Goal: Task Accomplishment & Management: Manage account settings

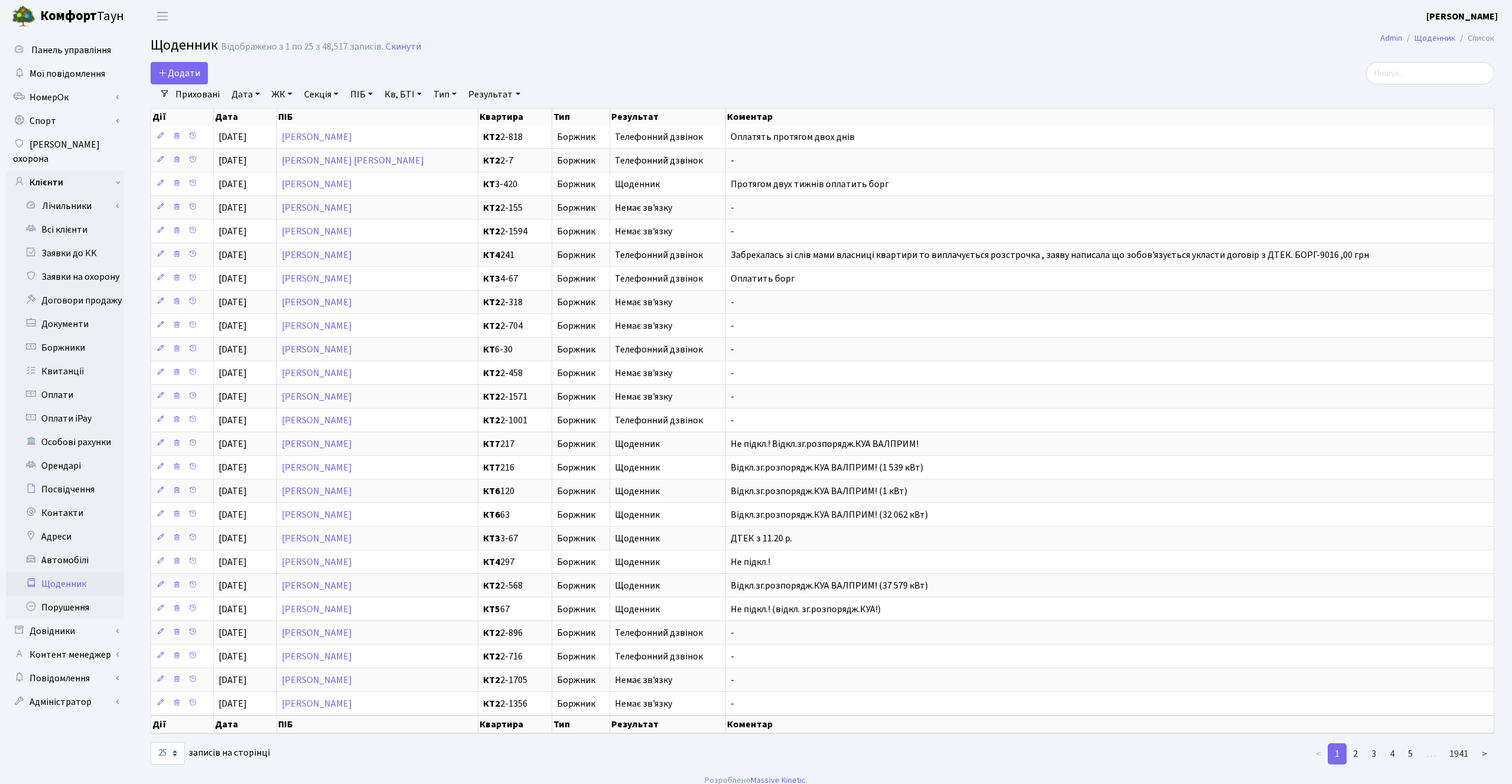
select select "25"
click at [74, 224] on link "Всі клієнти" at bounding box center [66, 230] width 119 height 23
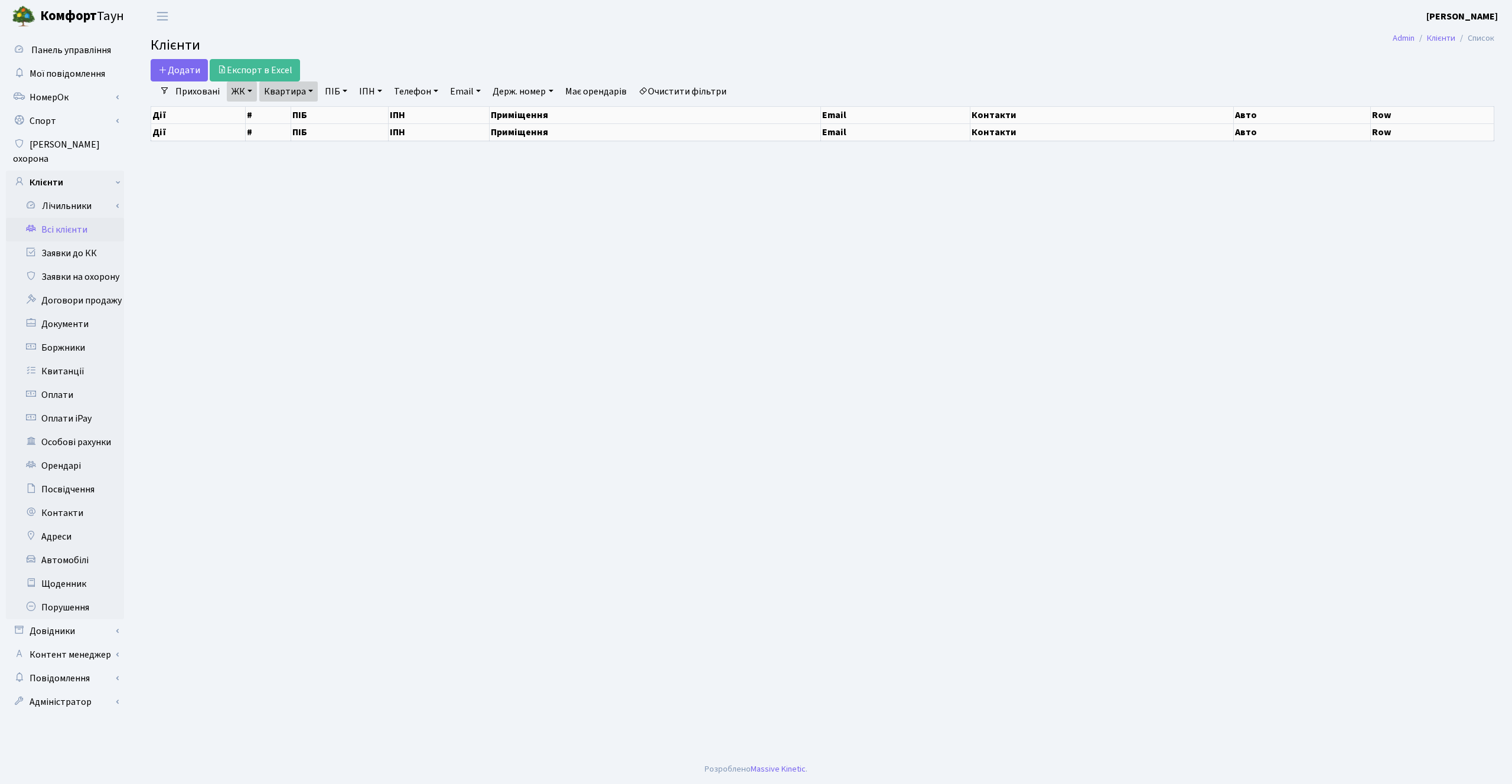
select select "25"
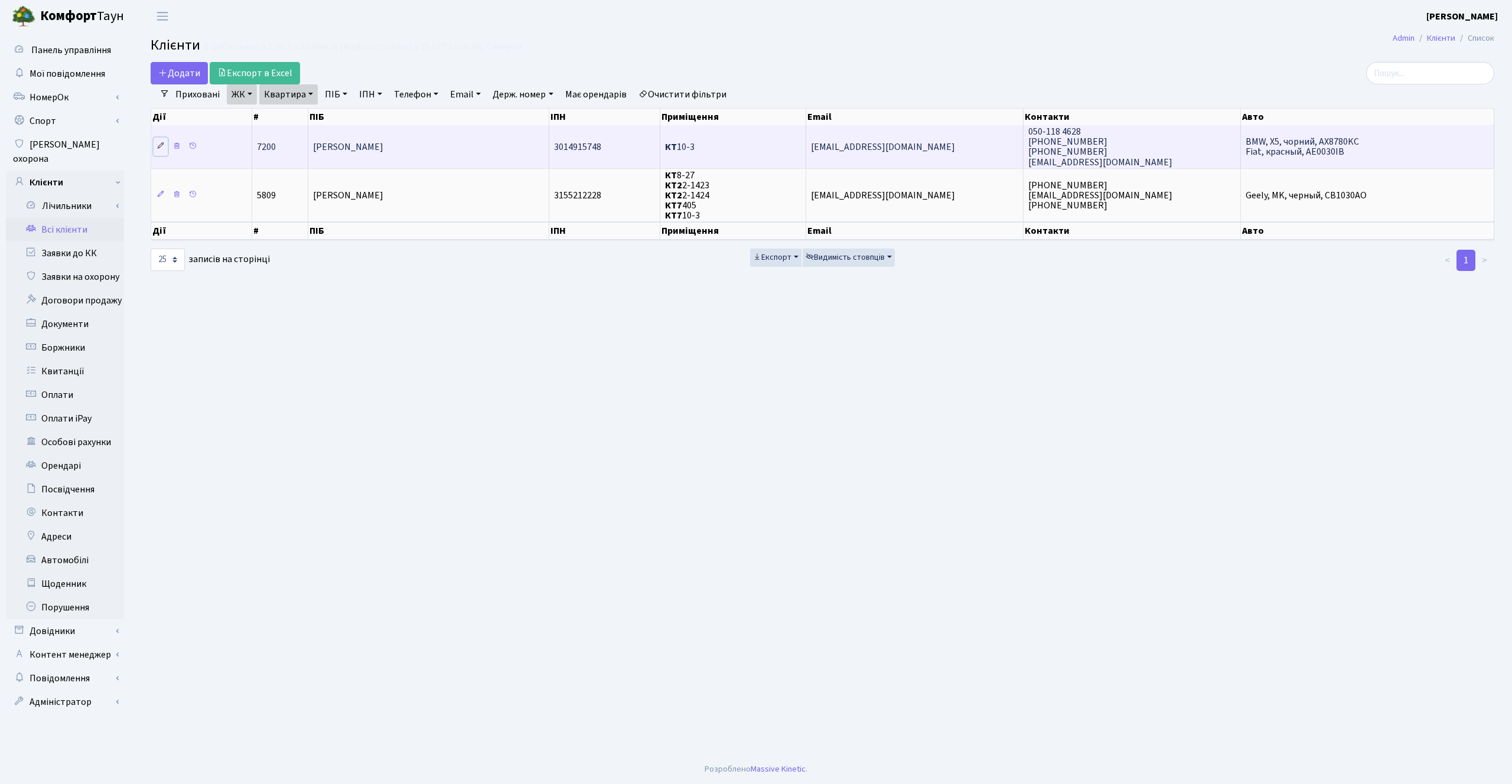
click at [161, 146] on icon at bounding box center [160, 145] width 8 height 8
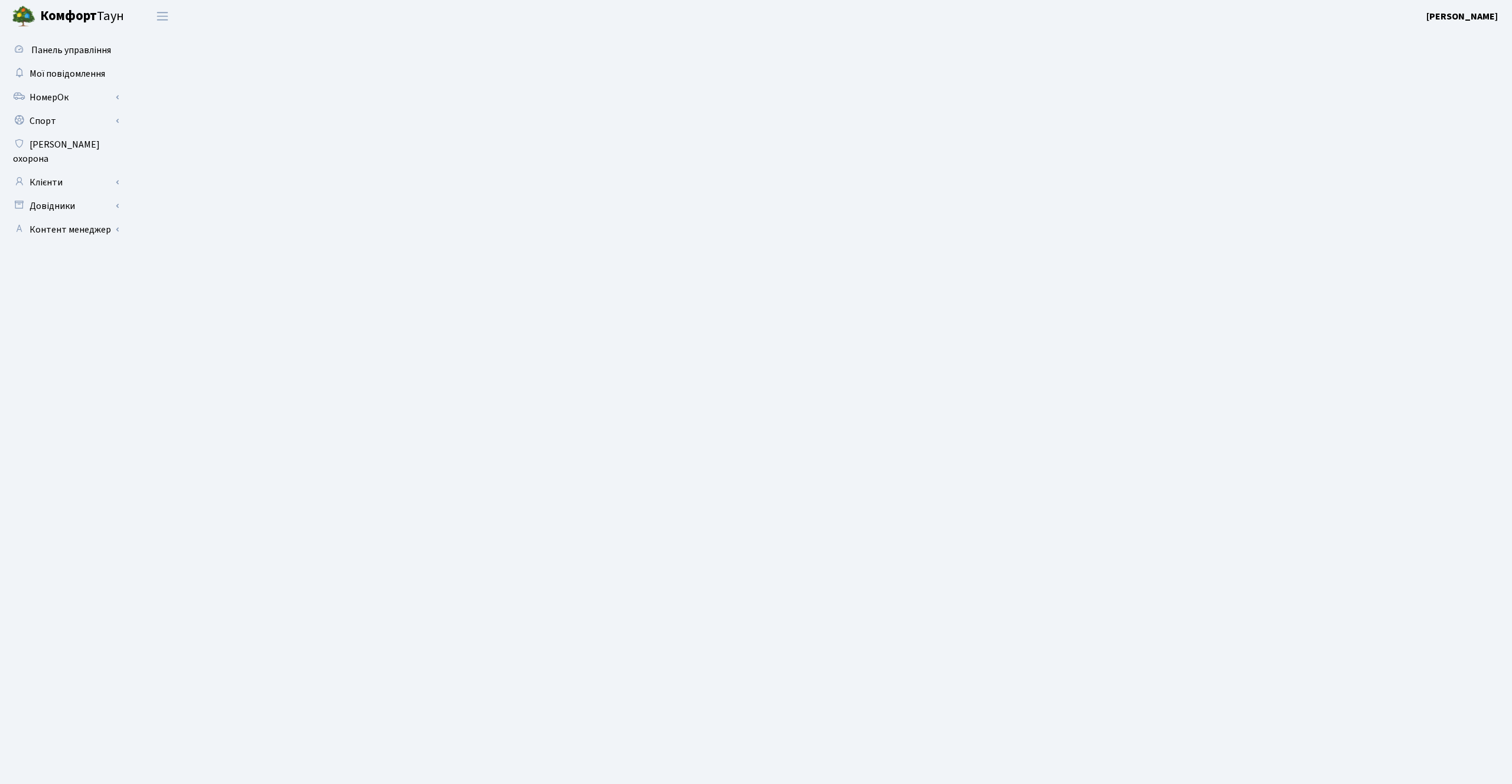
select select "25"
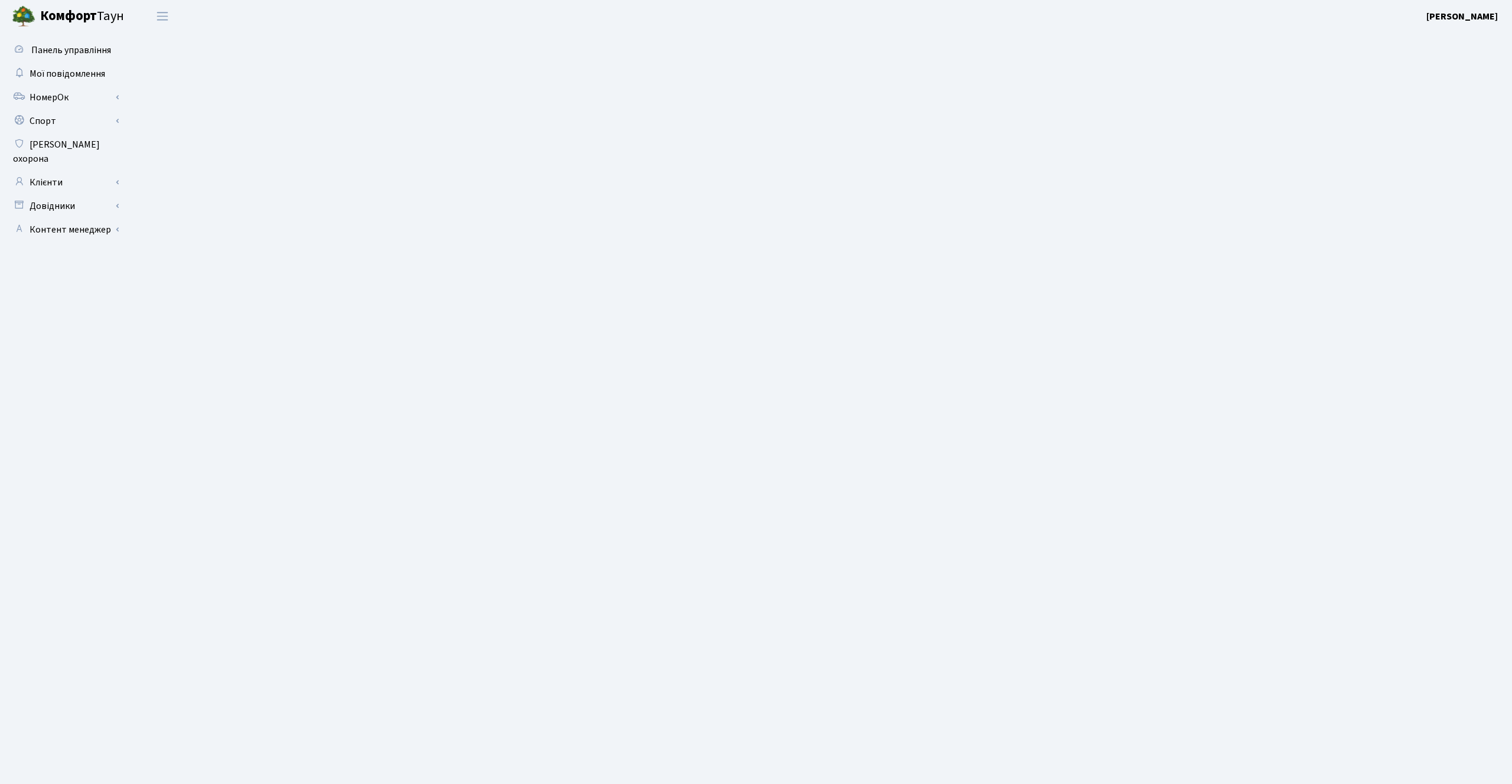
select select "25"
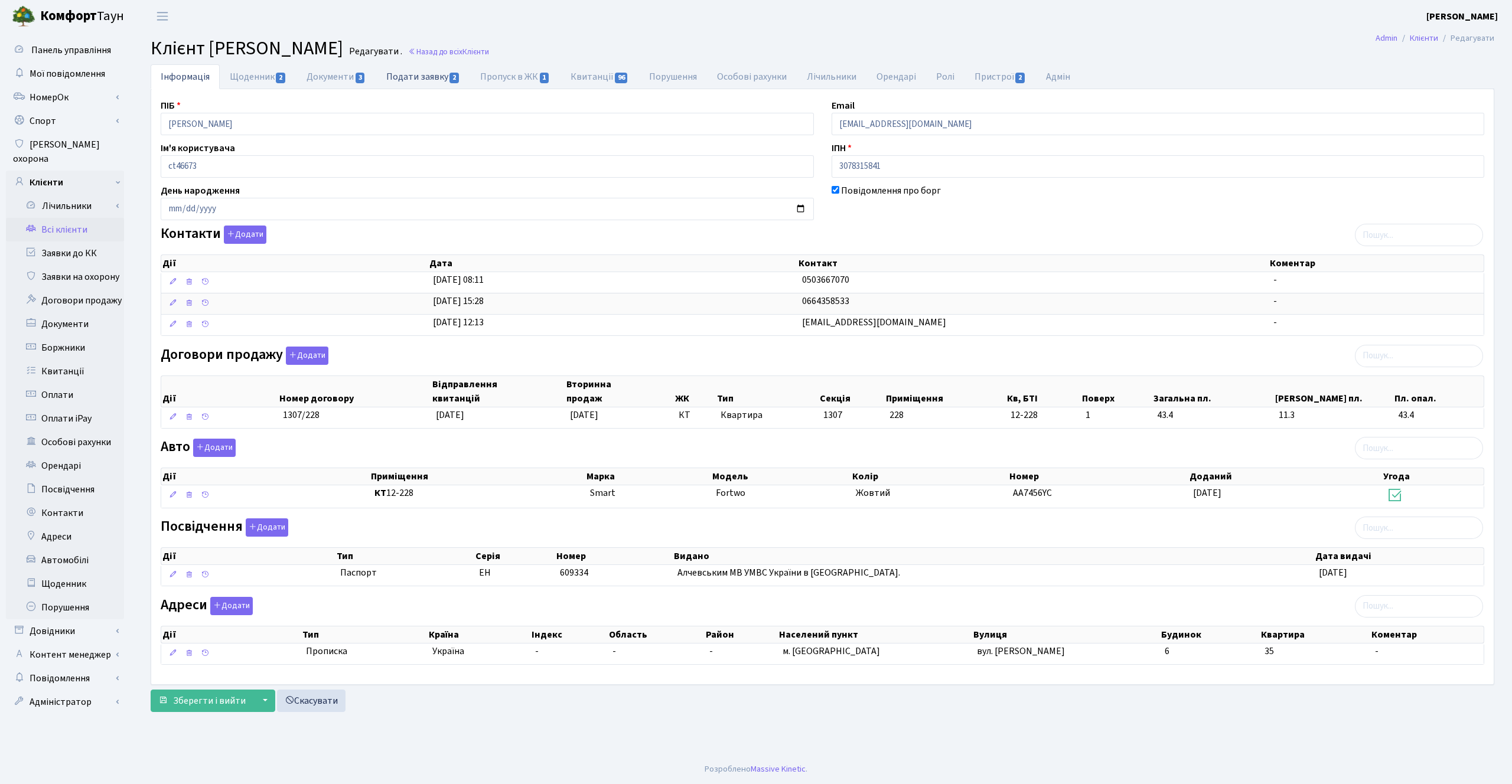
click at [413, 78] on link "Подати заявку 2" at bounding box center [423, 76] width 94 height 24
select select "25"
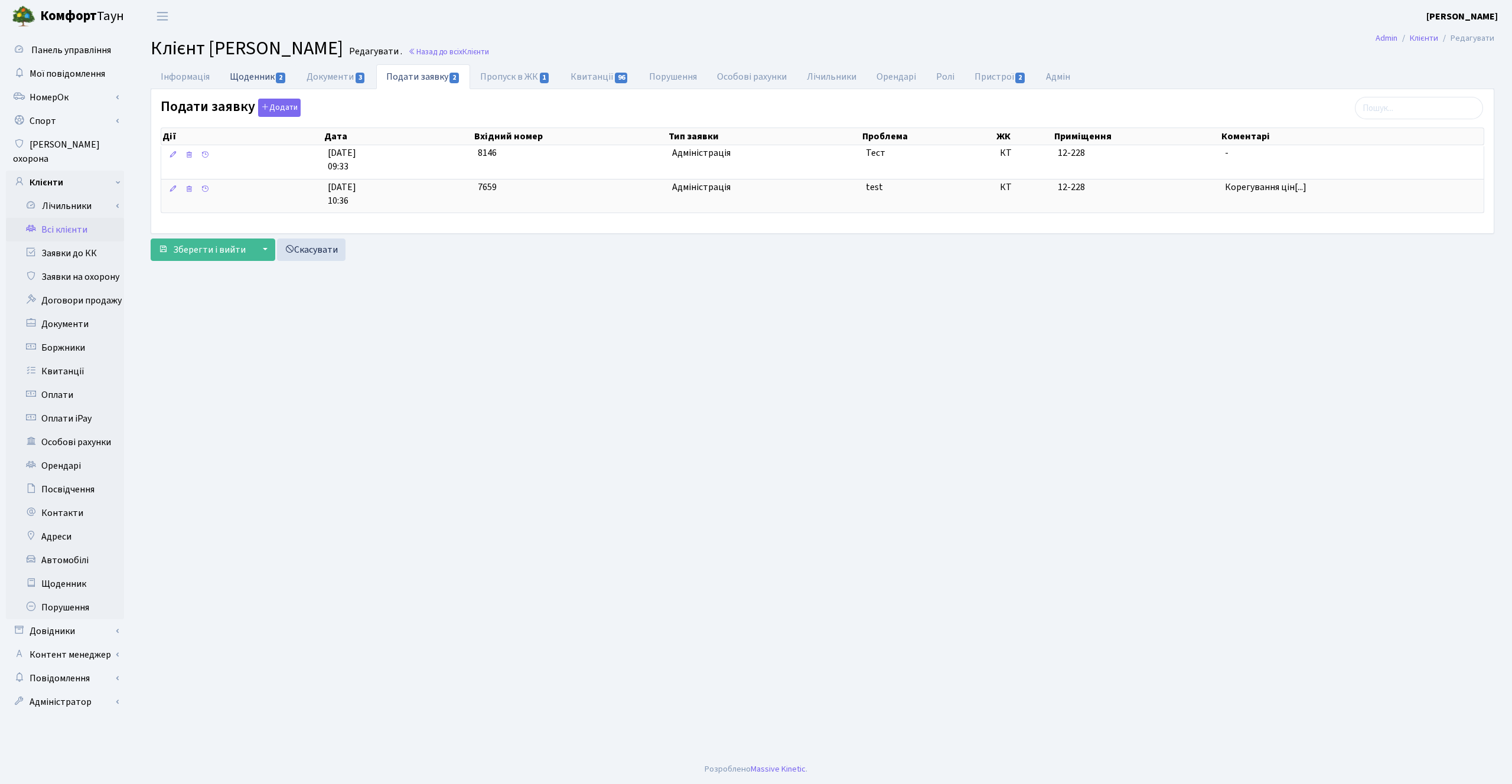
click at [273, 80] on link "Щоденник 2" at bounding box center [258, 76] width 76 height 24
select select "25"
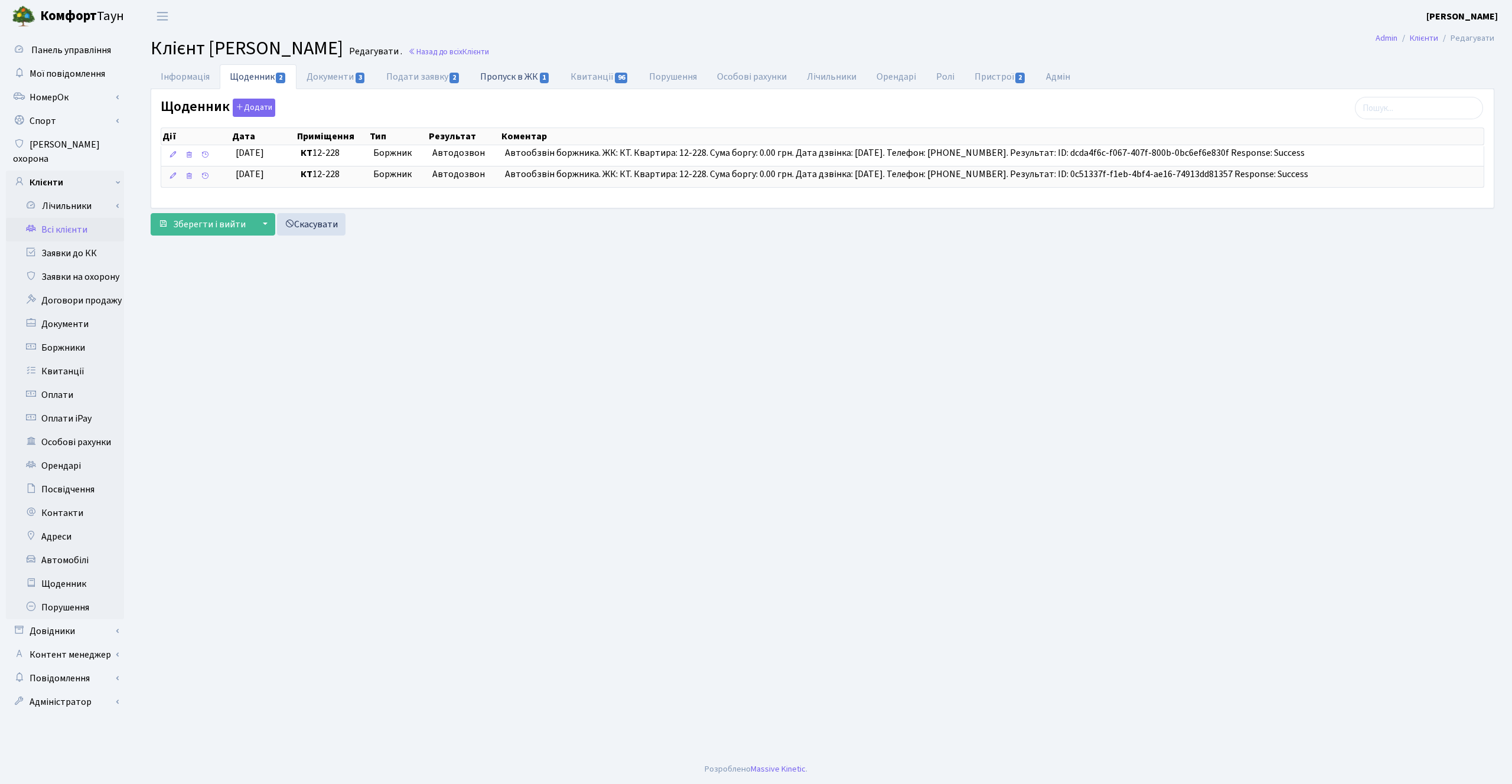
click at [506, 76] on link "Пропуск в ЖК 1" at bounding box center [515, 76] width 90 height 24
select select "25"
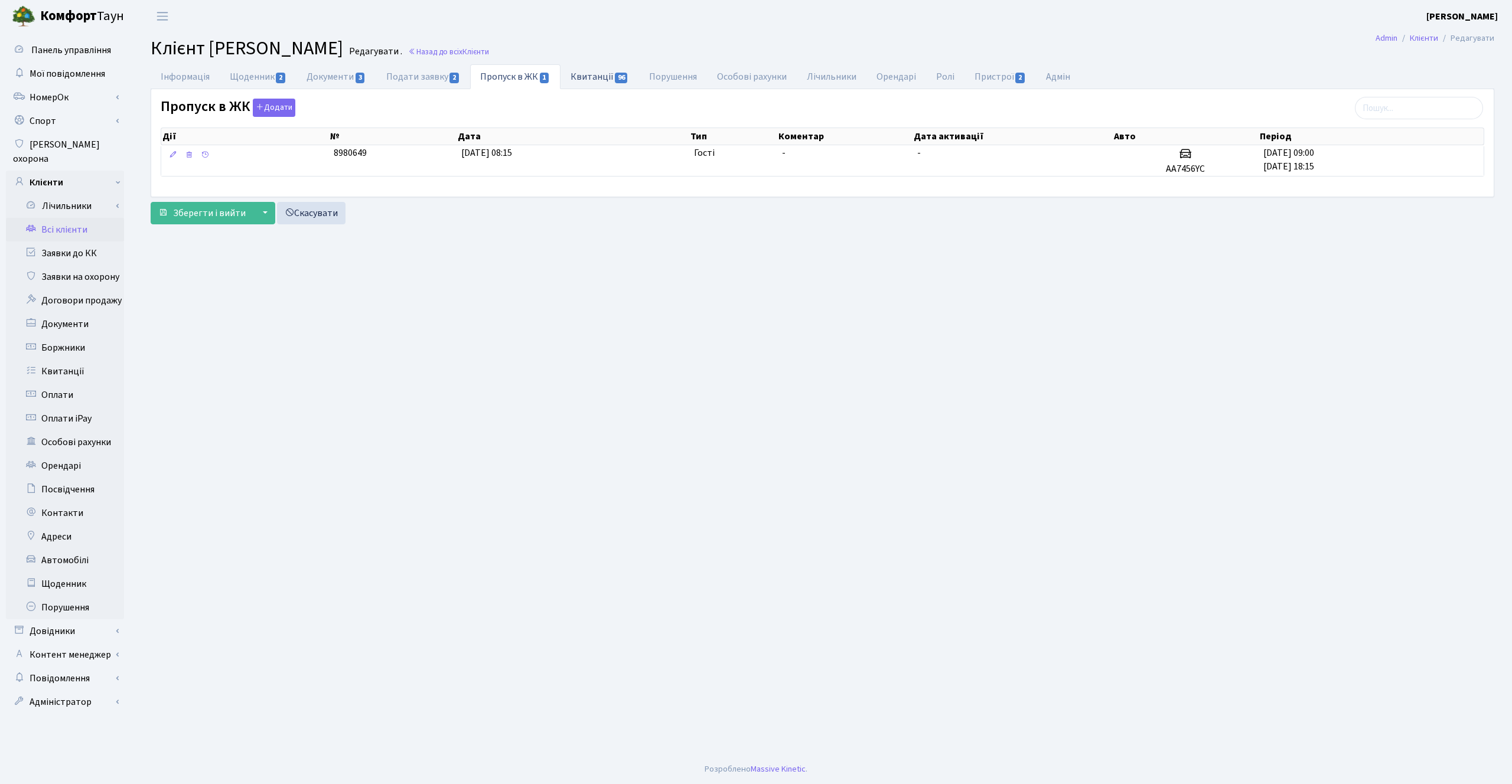
click at [588, 71] on link "Квитанції 96" at bounding box center [599, 76] width 78 height 24
select select "25"
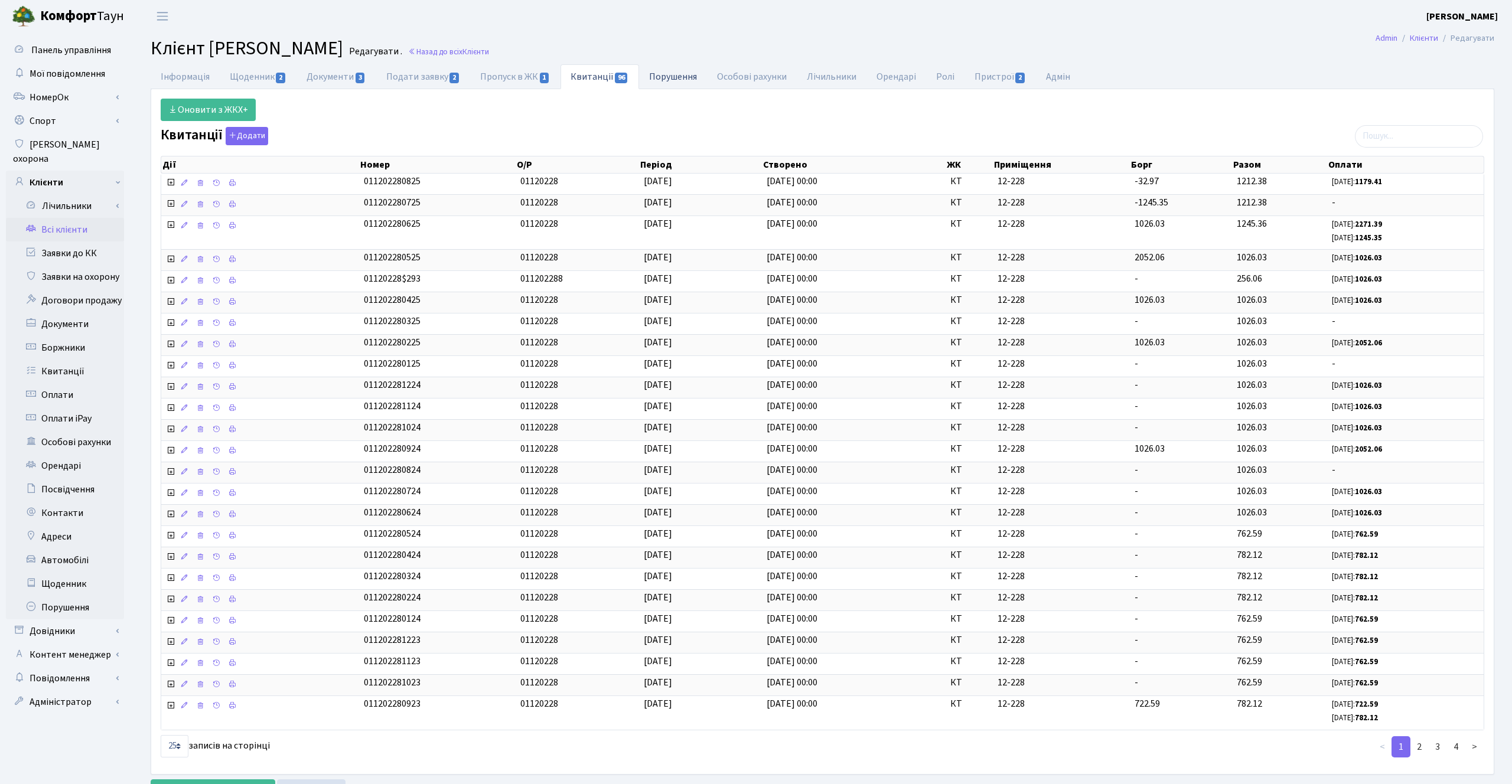
click at [671, 83] on link "Порушення" at bounding box center [673, 76] width 68 height 24
select select "25"
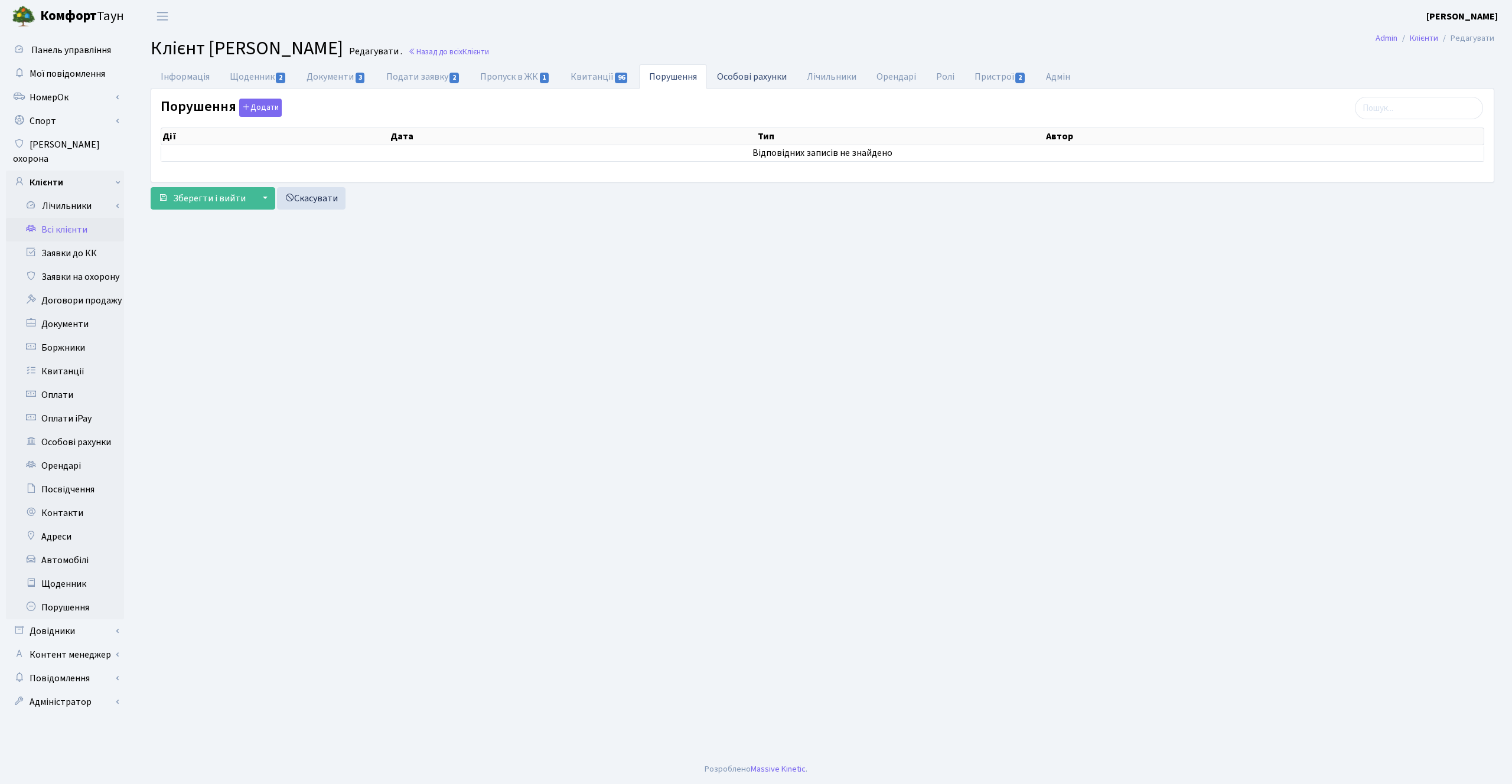
click at [740, 75] on link "Особові рахунки" at bounding box center [752, 76] width 90 height 24
select select "25"
click at [822, 72] on link "Лічильники" at bounding box center [832, 76] width 70 height 24
select select "25"
click at [894, 72] on link "Орендарі" at bounding box center [897, 76] width 59 height 24
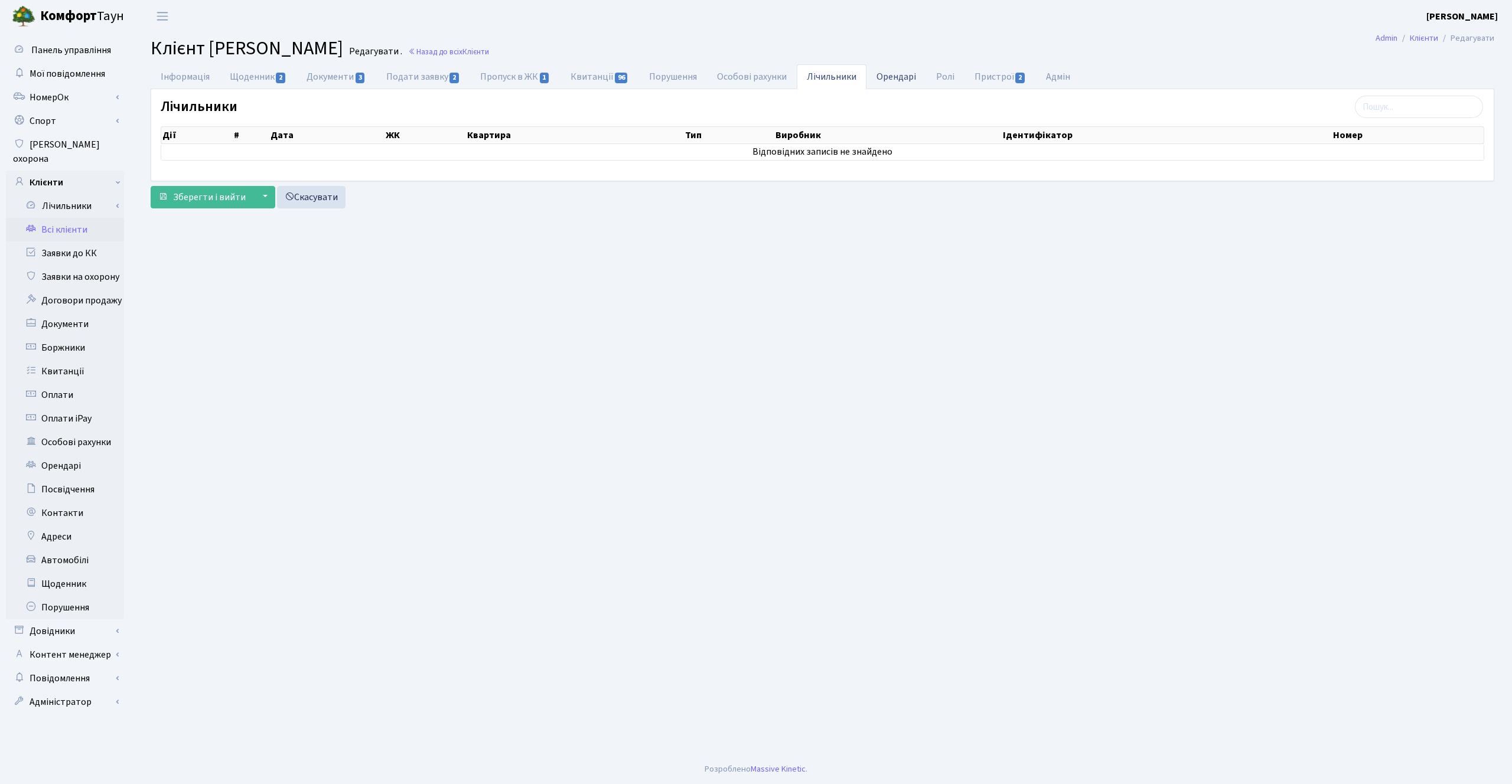
select select "25"
click at [951, 72] on link "Ролі" at bounding box center [945, 76] width 39 height 24
select select "25"
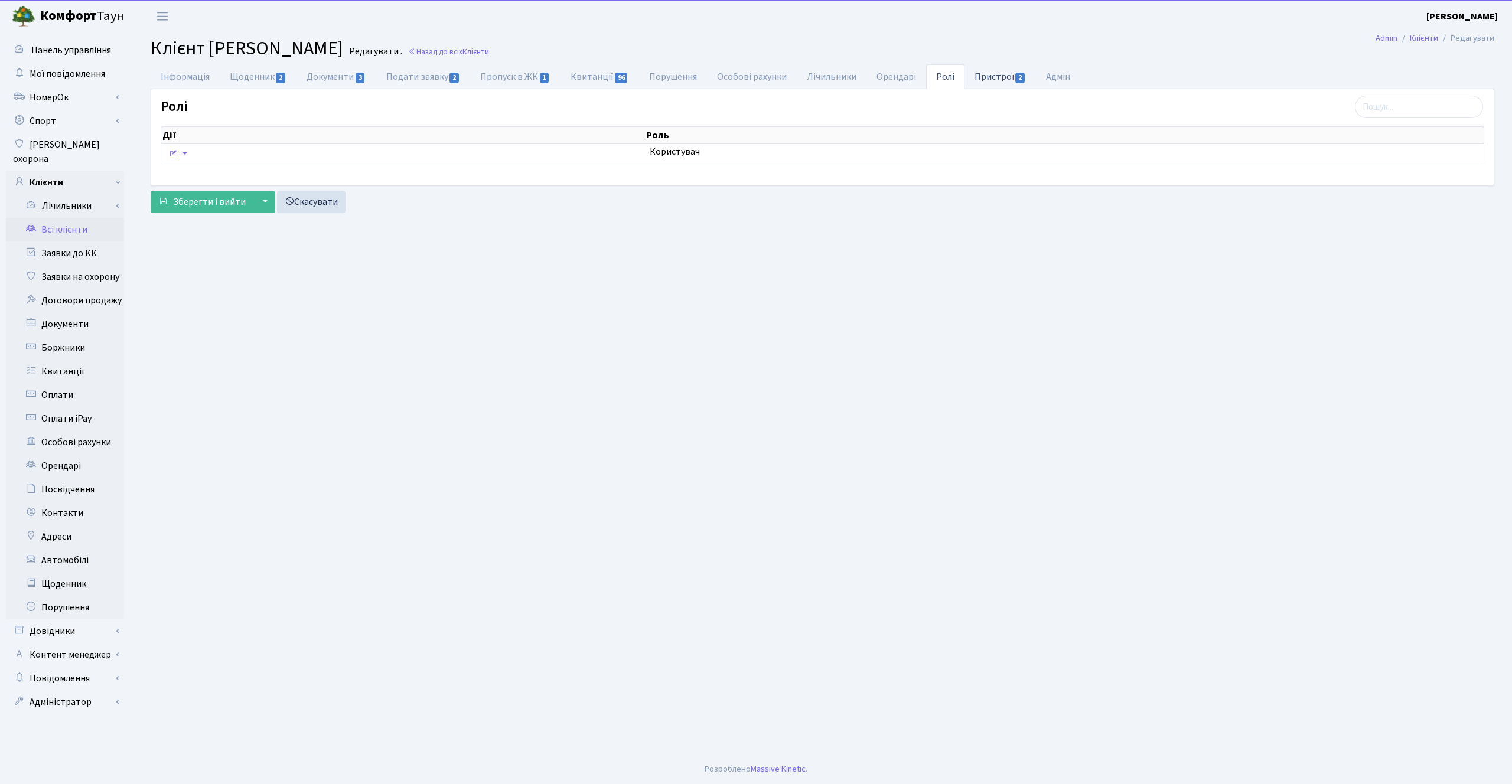
click at [1004, 70] on link "Пристрої 2" at bounding box center [1001, 76] width 72 height 24
select select "25"
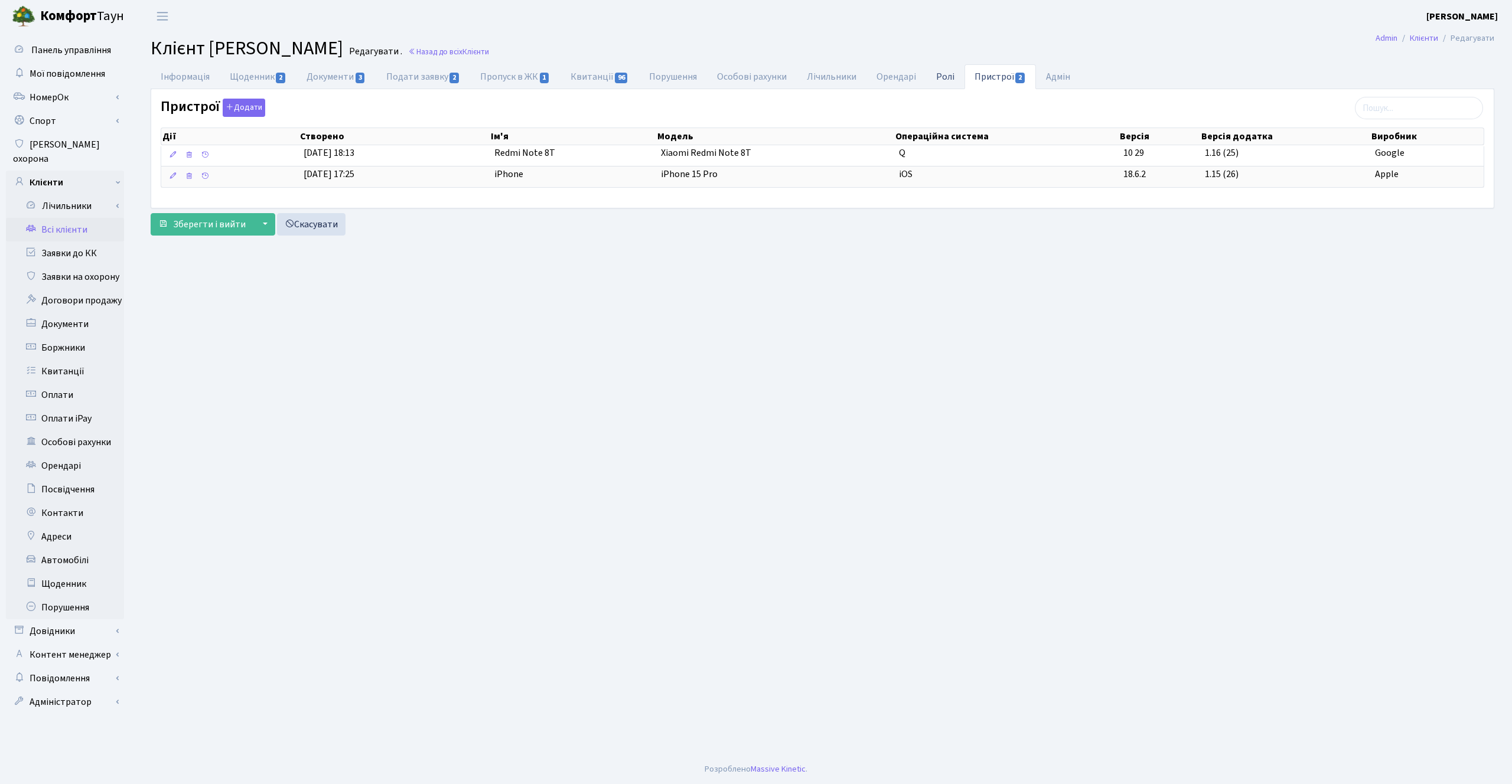
click at [955, 75] on link "Ролі" at bounding box center [945, 76] width 39 height 24
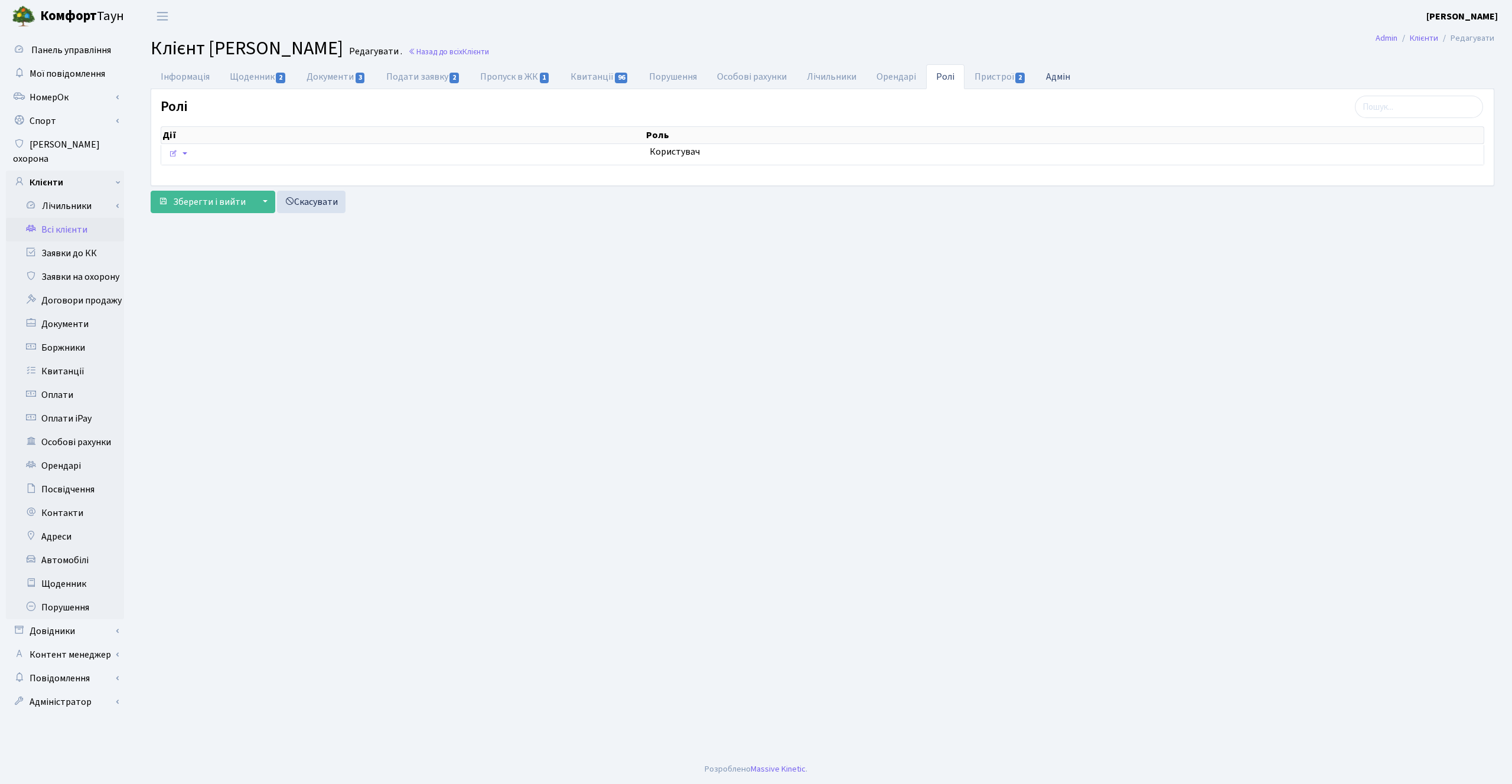
click at [1049, 74] on link "Адмін" at bounding box center [1057, 76] width 44 height 24
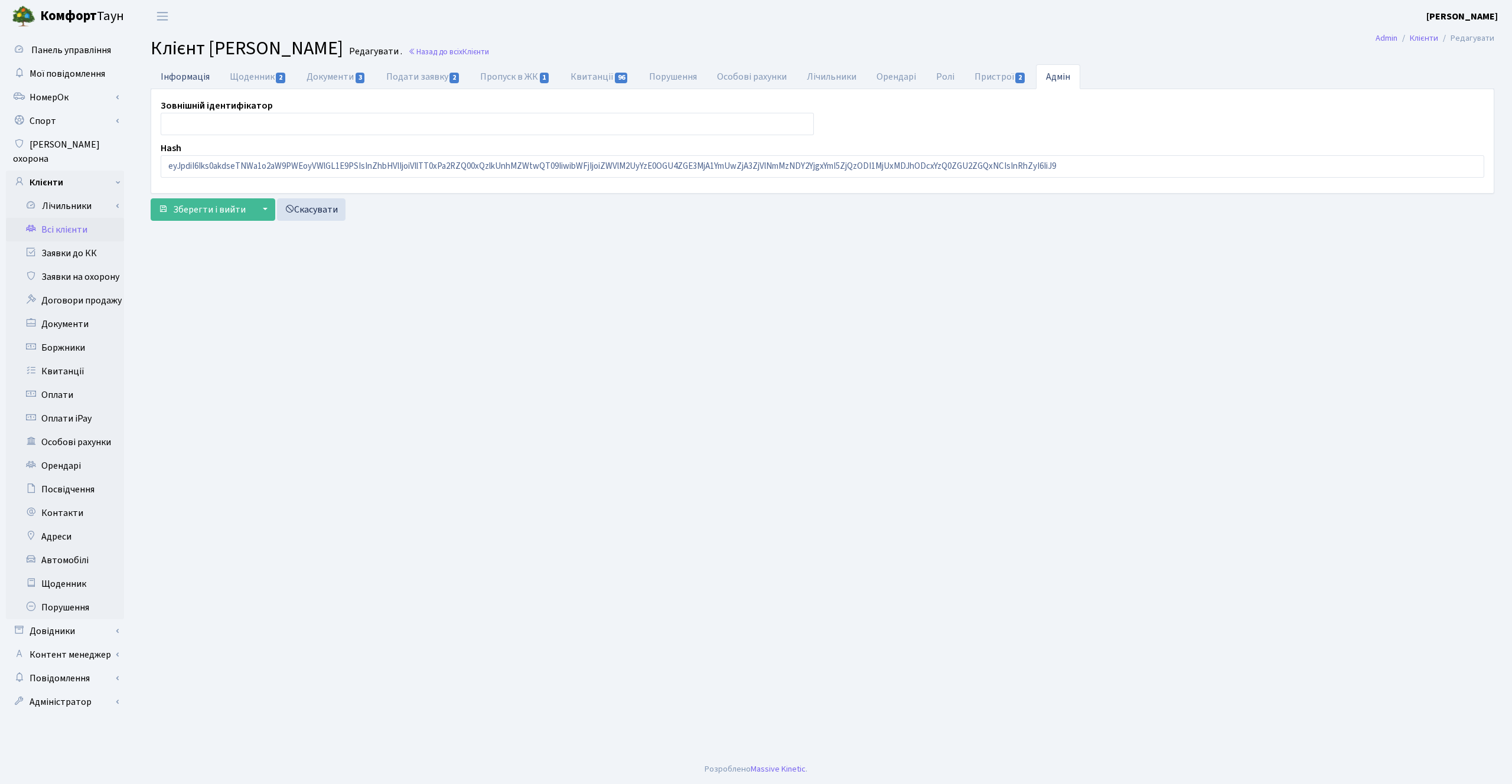
click at [181, 75] on link "Інформація" at bounding box center [185, 76] width 69 height 24
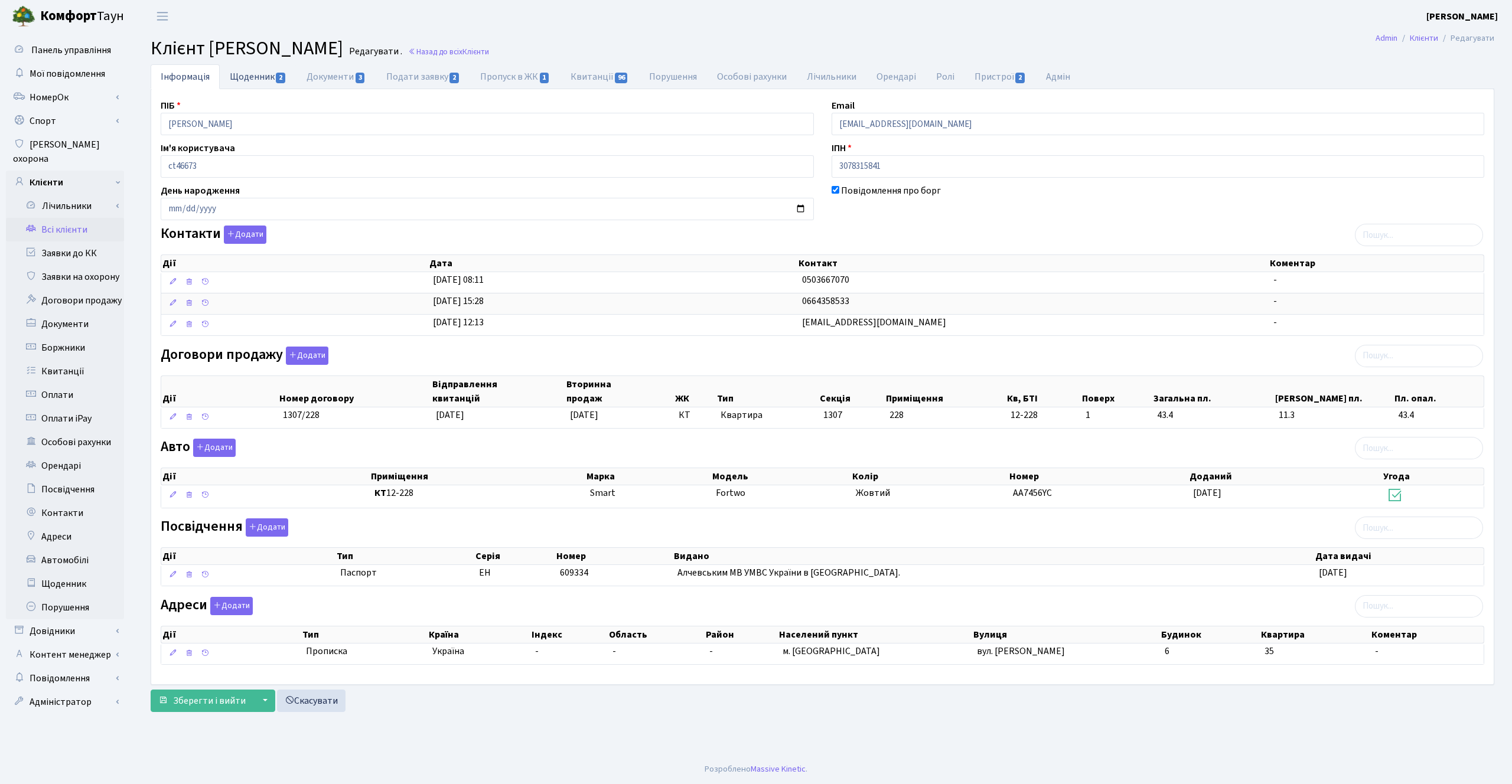
click at [258, 80] on link "Щоденник 2" at bounding box center [258, 76] width 76 height 24
